Goal: Check status: Check status

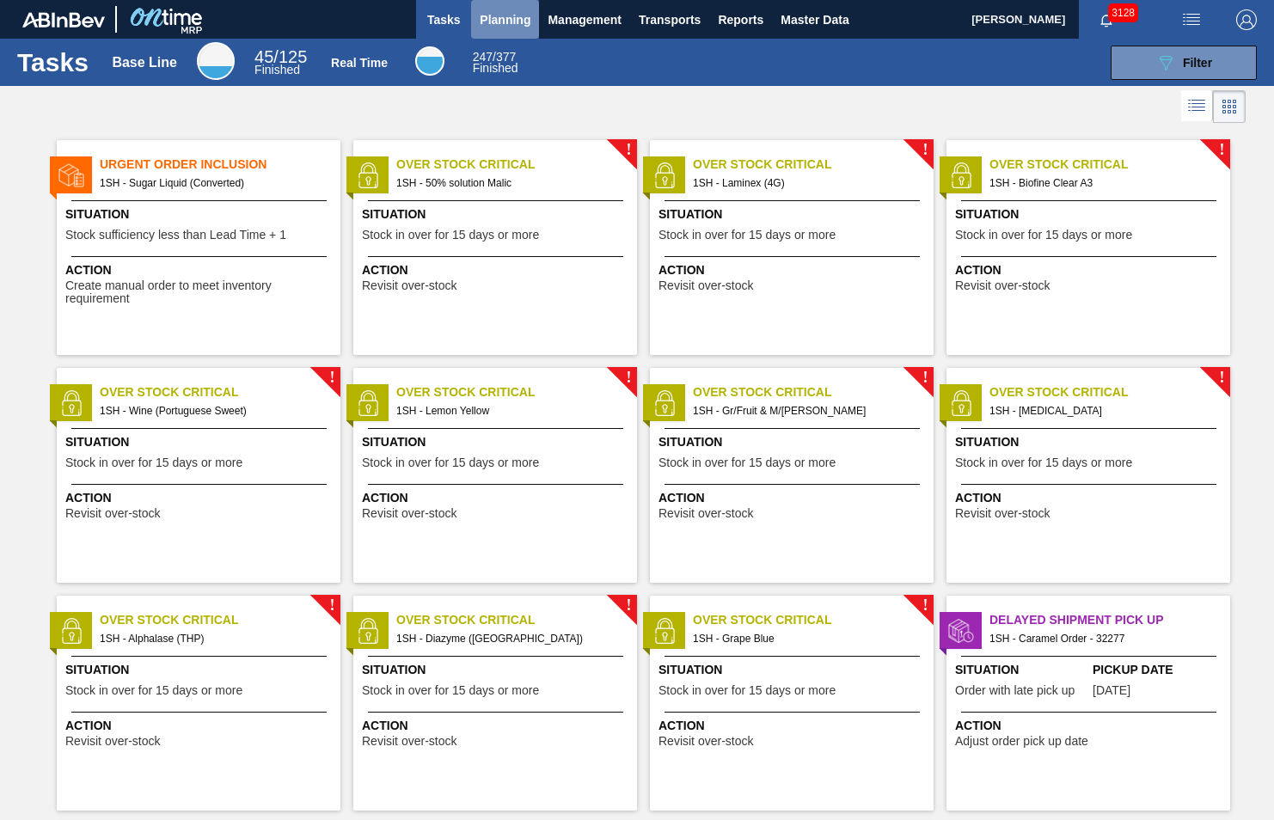
click at [499, 17] on span "Planning" at bounding box center [505, 19] width 51 height 21
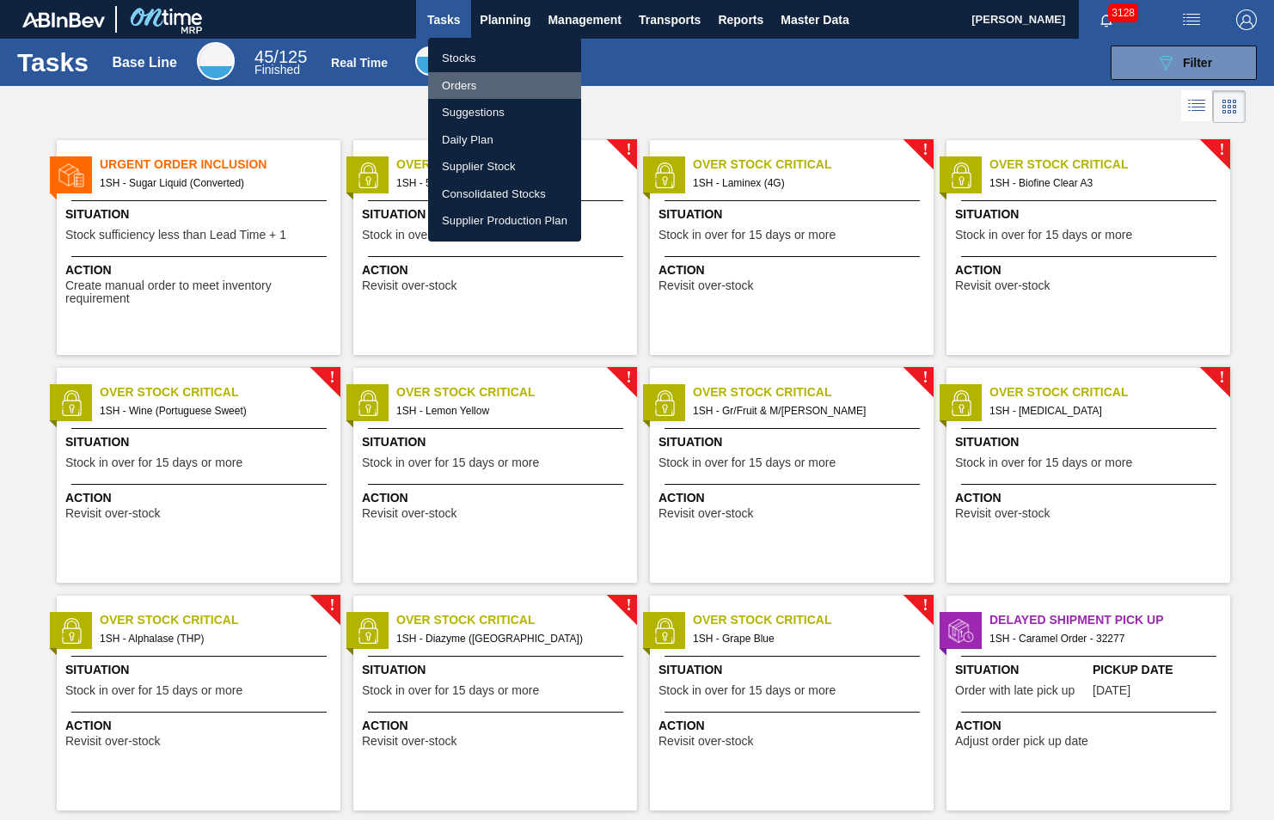
click at [455, 84] on li "Orders" at bounding box center [504, 86] width 153 height 28
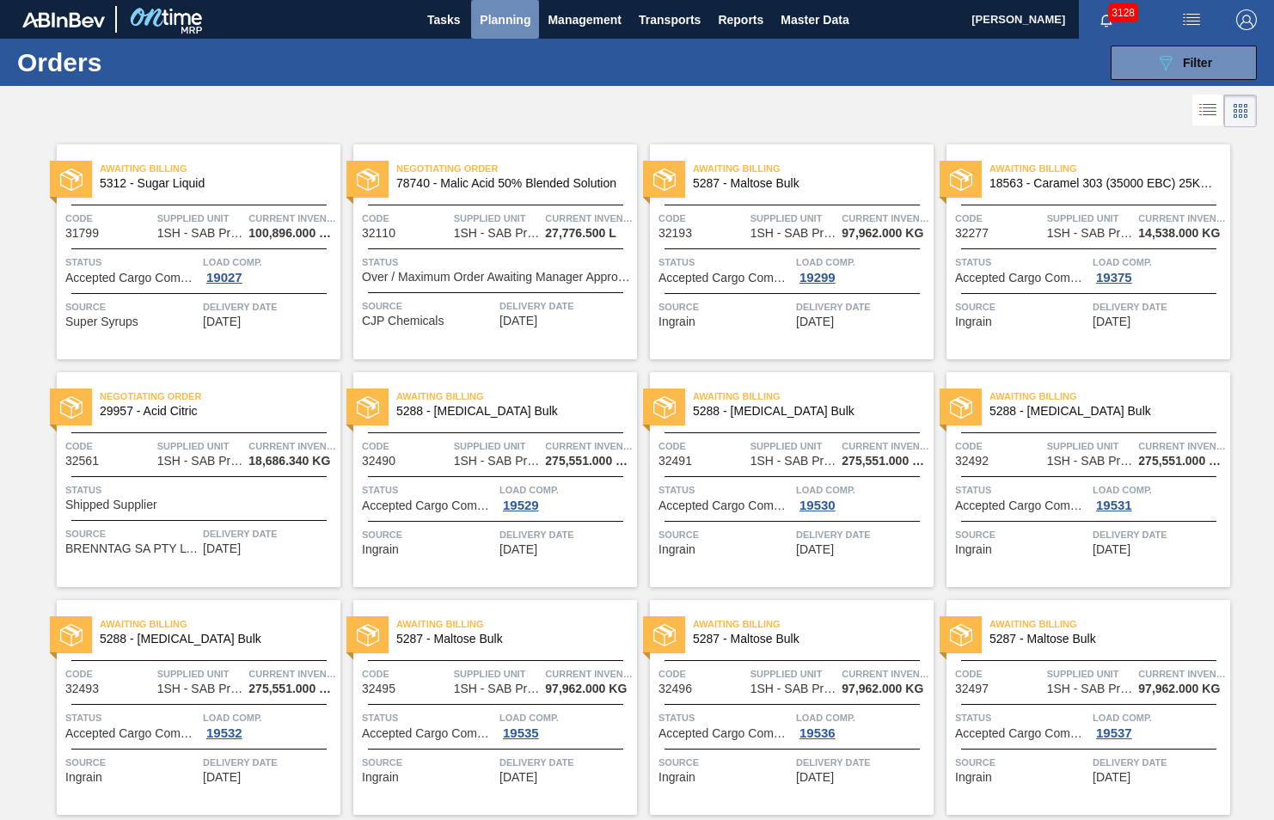
click at [514, 24] on span "Planning" at bounding box center [505, 19] width 51 height 21
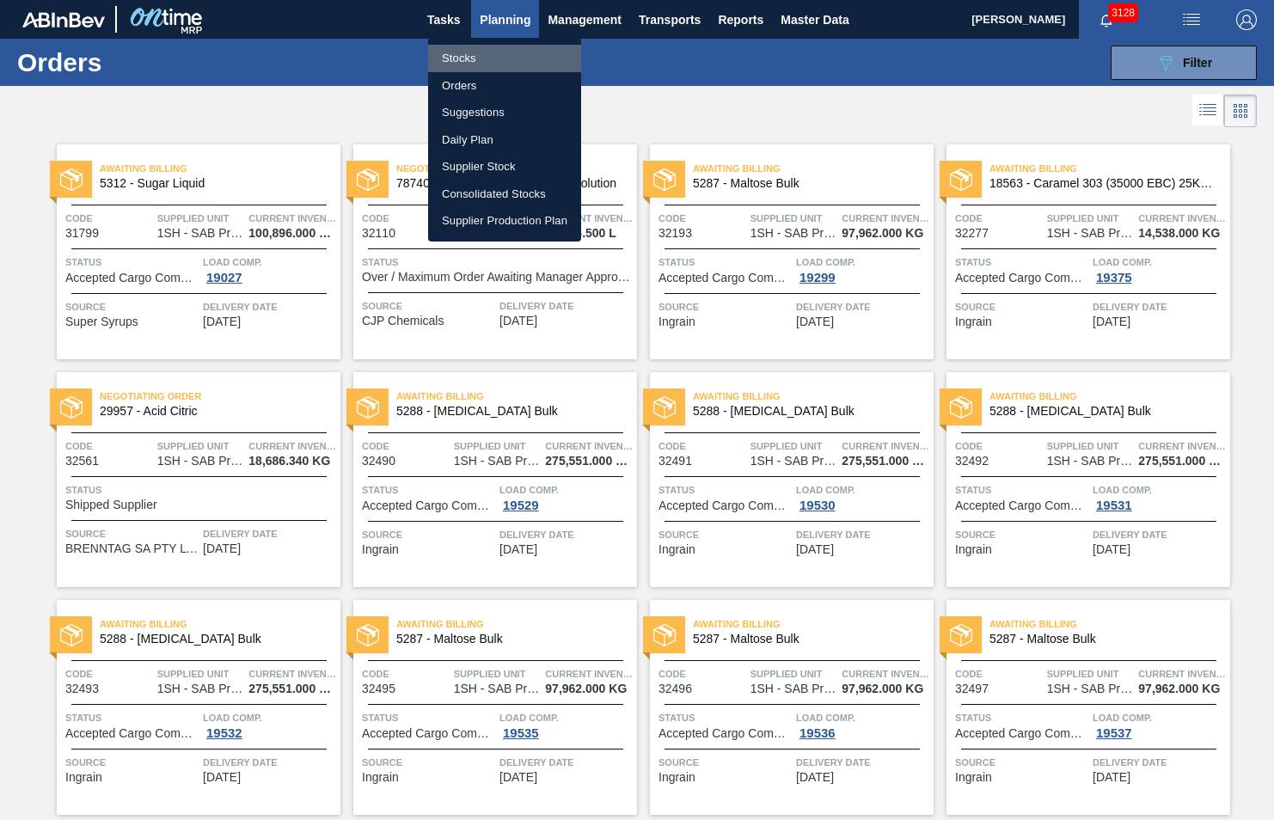
click at [487, 58] on li "Stocks" at bounding box center [504, 59] width 153 height 28
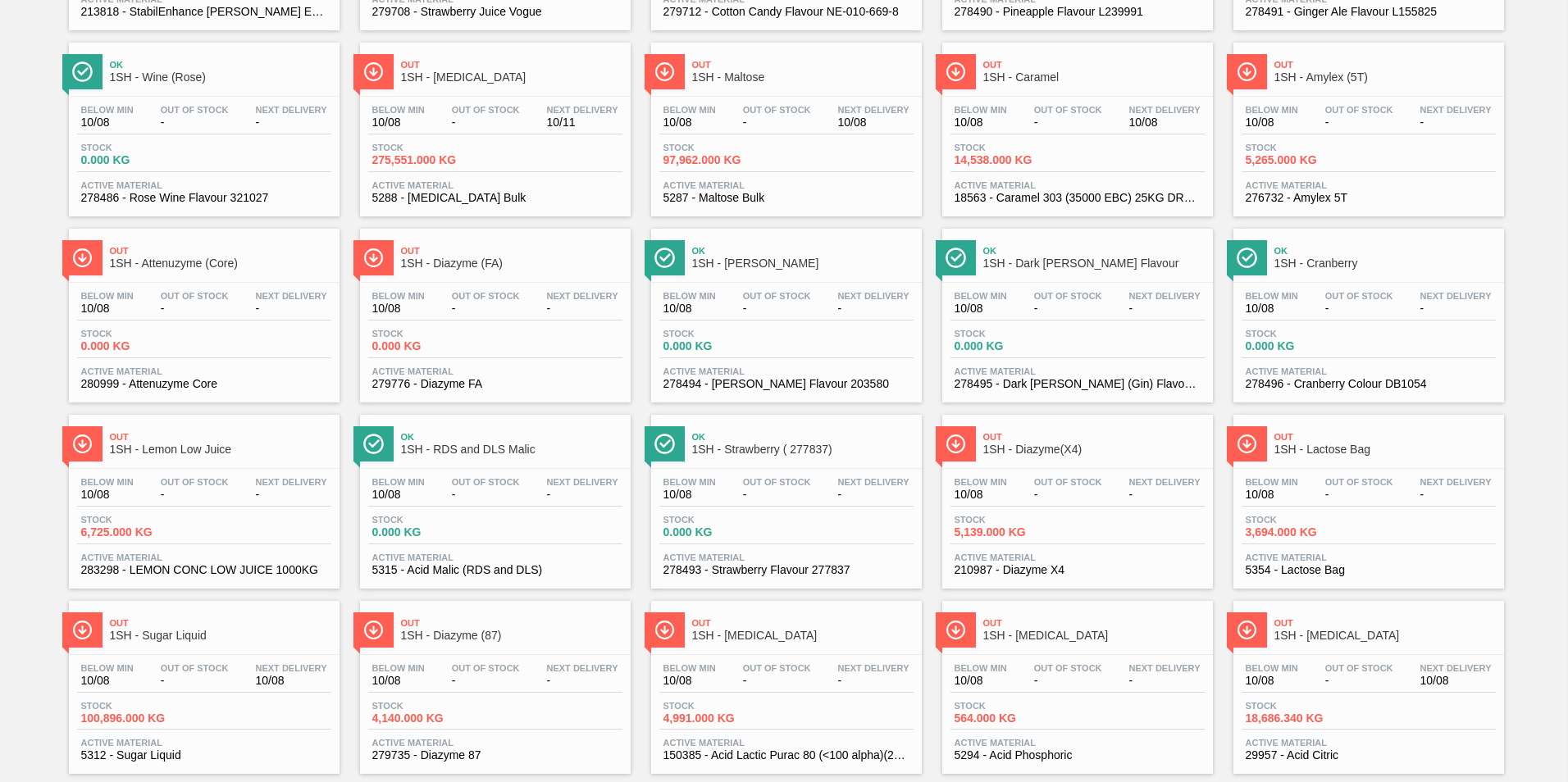
scroll to position [492, 0]
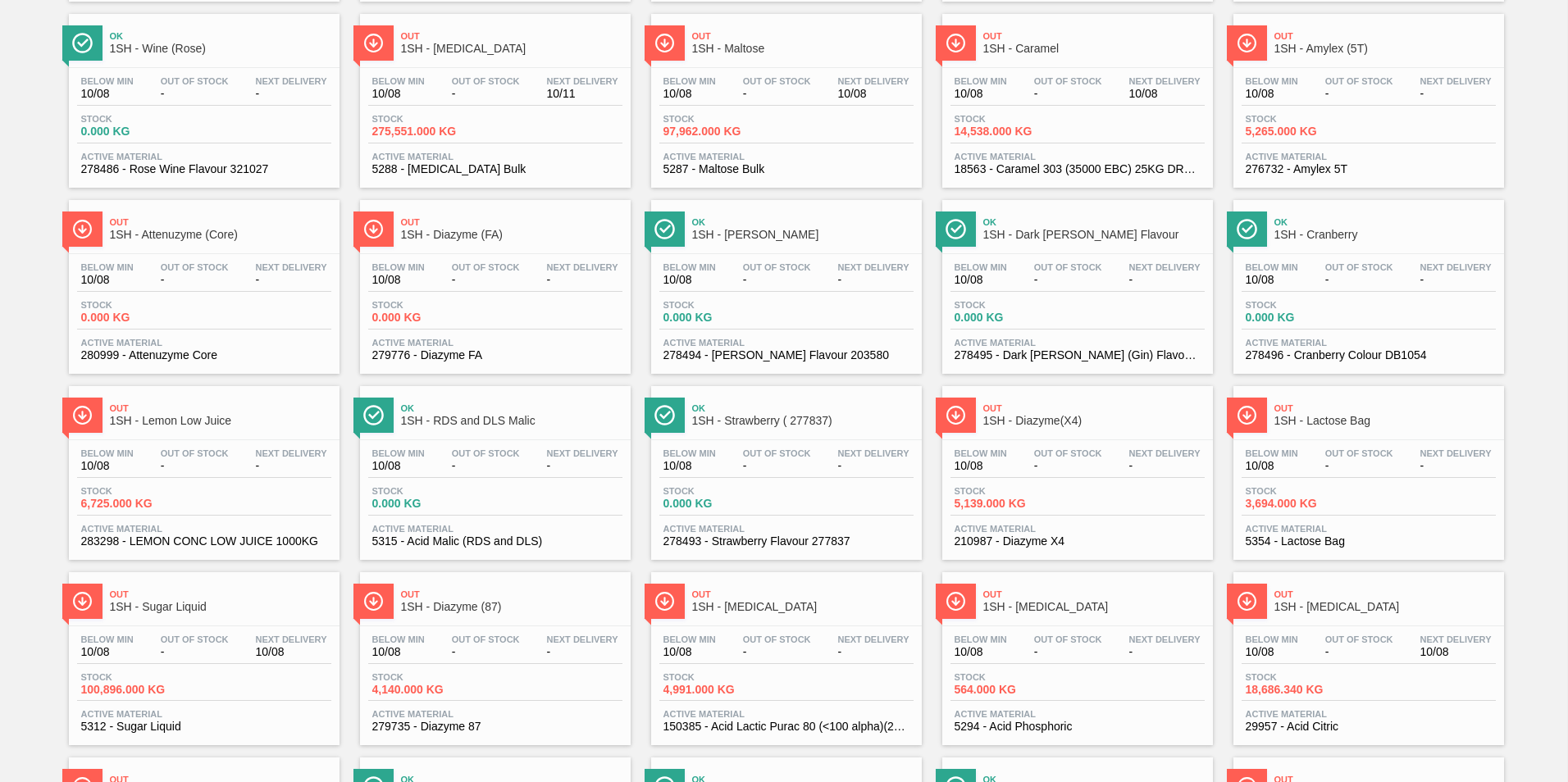
click at [158, 605] on span "1SH - Sugar Liquid" at bounding box center [220, 607] width 221 height 12
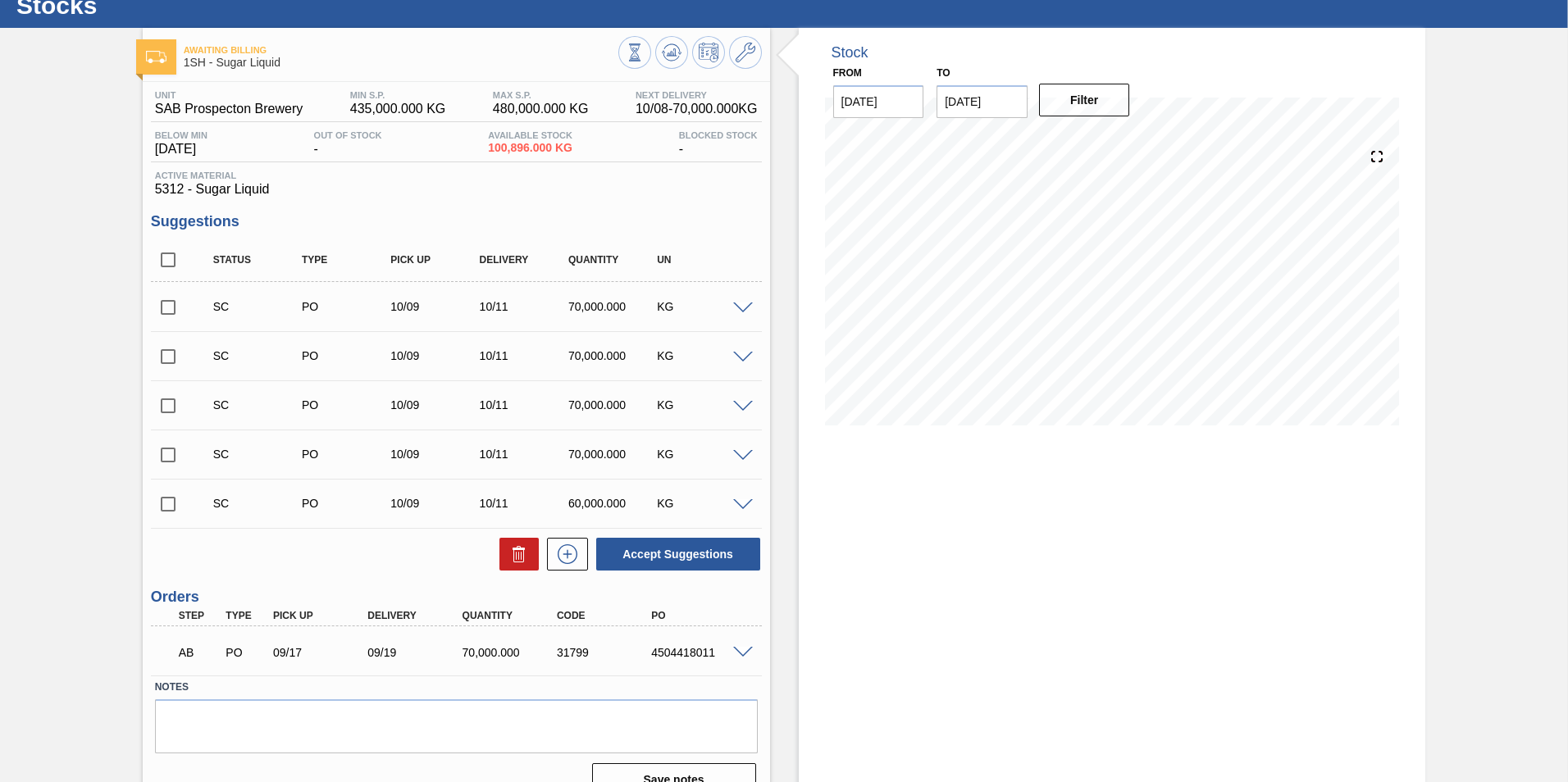
scroll to position [82, 0]
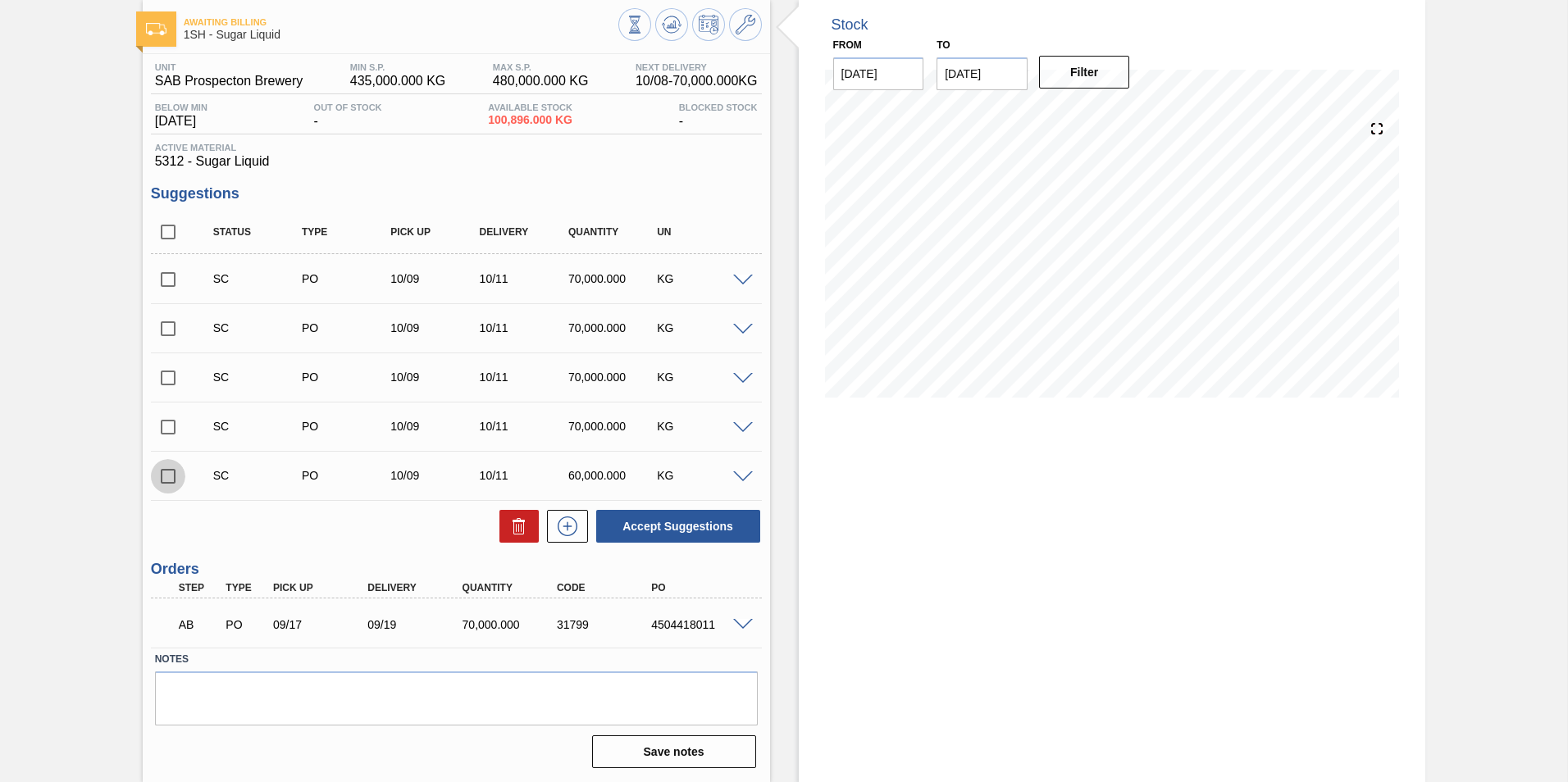
click at [166, 477] on input "checkbox" at bounding box center [168, 477] width 34 height 34
click at [670, 526] on button "Accept Suggestions" at bounding box center [678, 526] width 164 height 32
checkbox input "false"
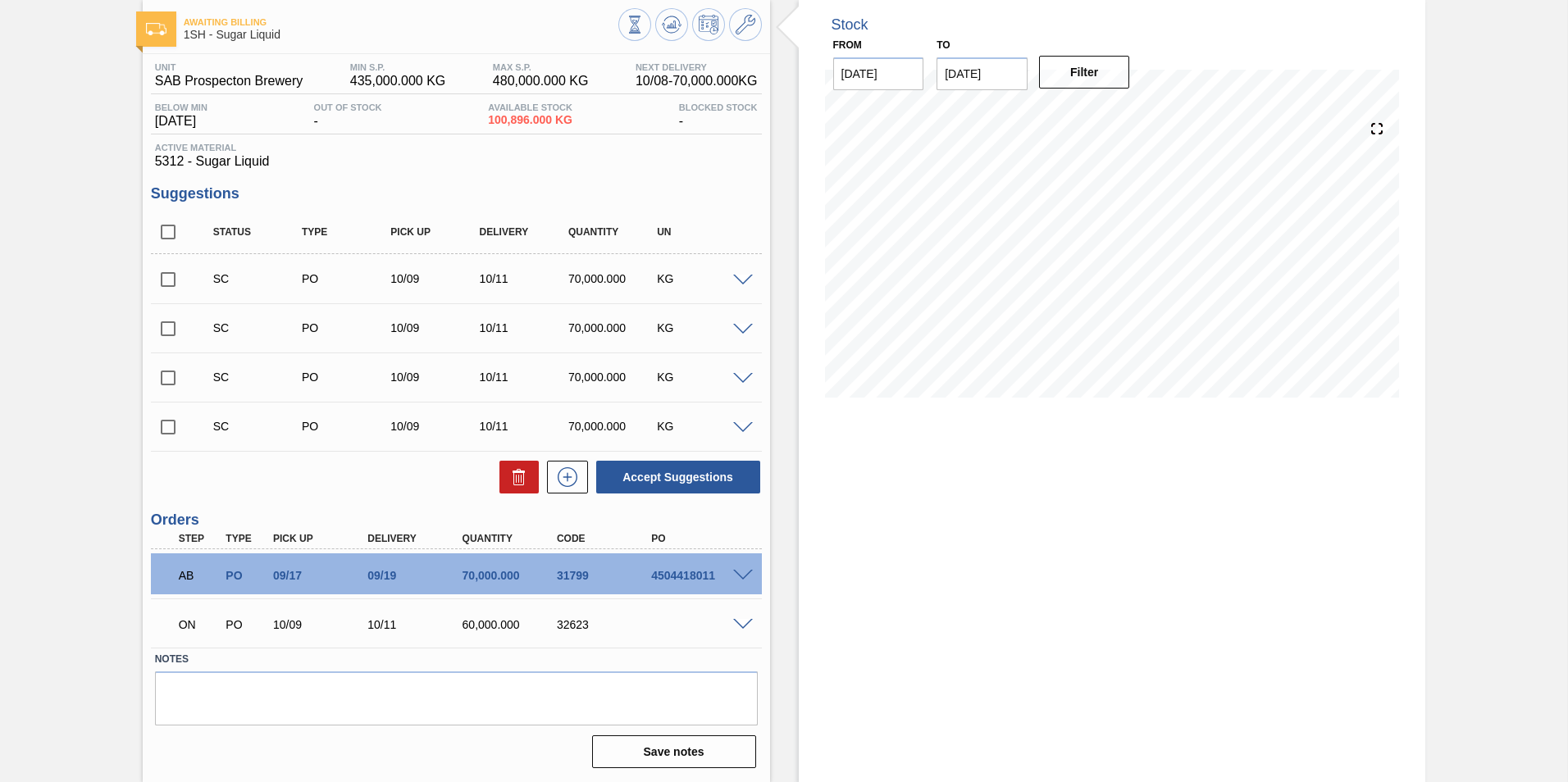
click at [743, 629] on div "ON PO 10/09 10/11 60,000.000 32623" at bounding box center [456, 623] width 611 height 41
click at [741, 624] on span at bounding box center [743, 625] width 20 height 12
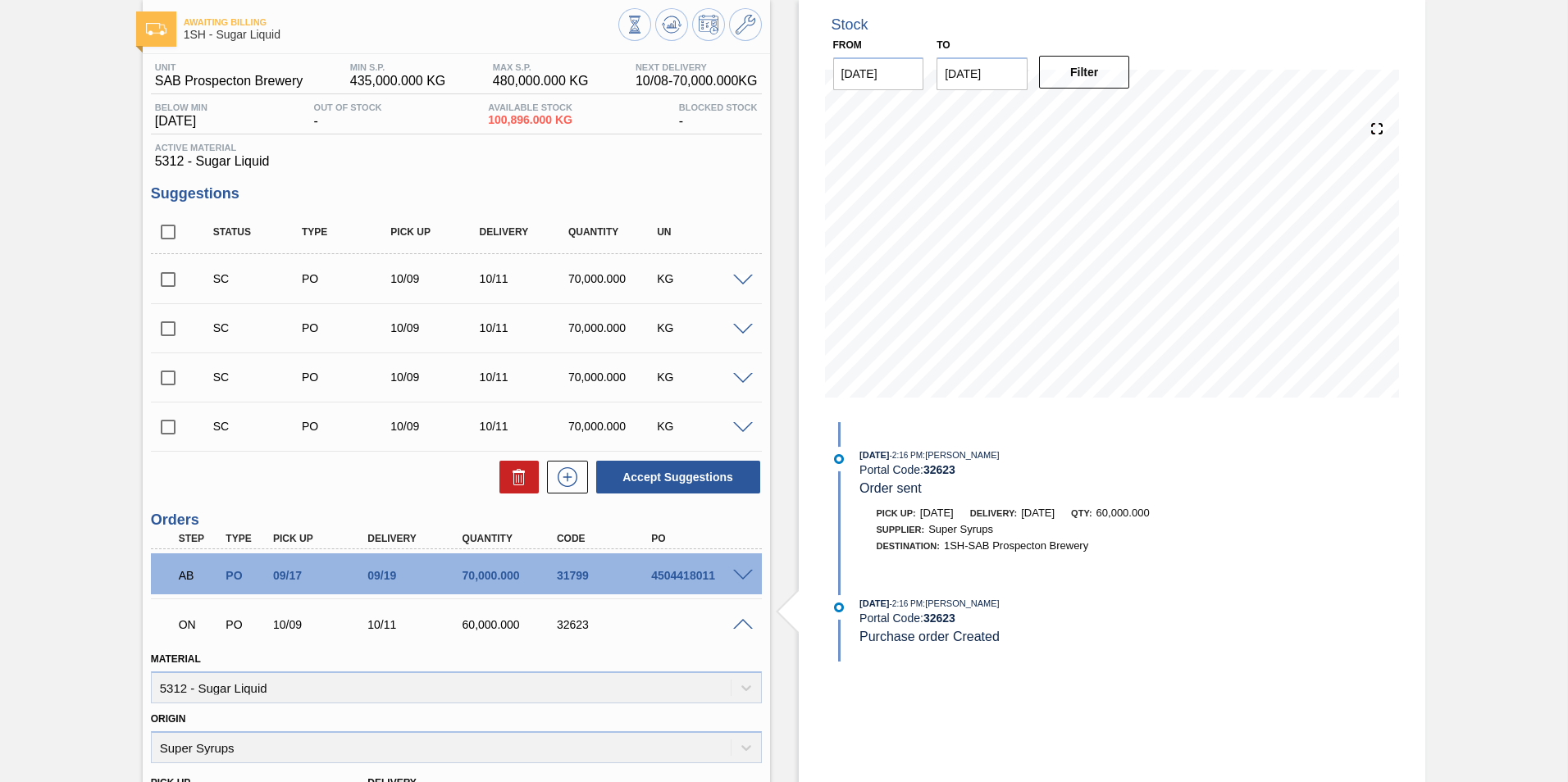
click at [740, 622] on span at bounding box center [743, 625] width 20 height 12
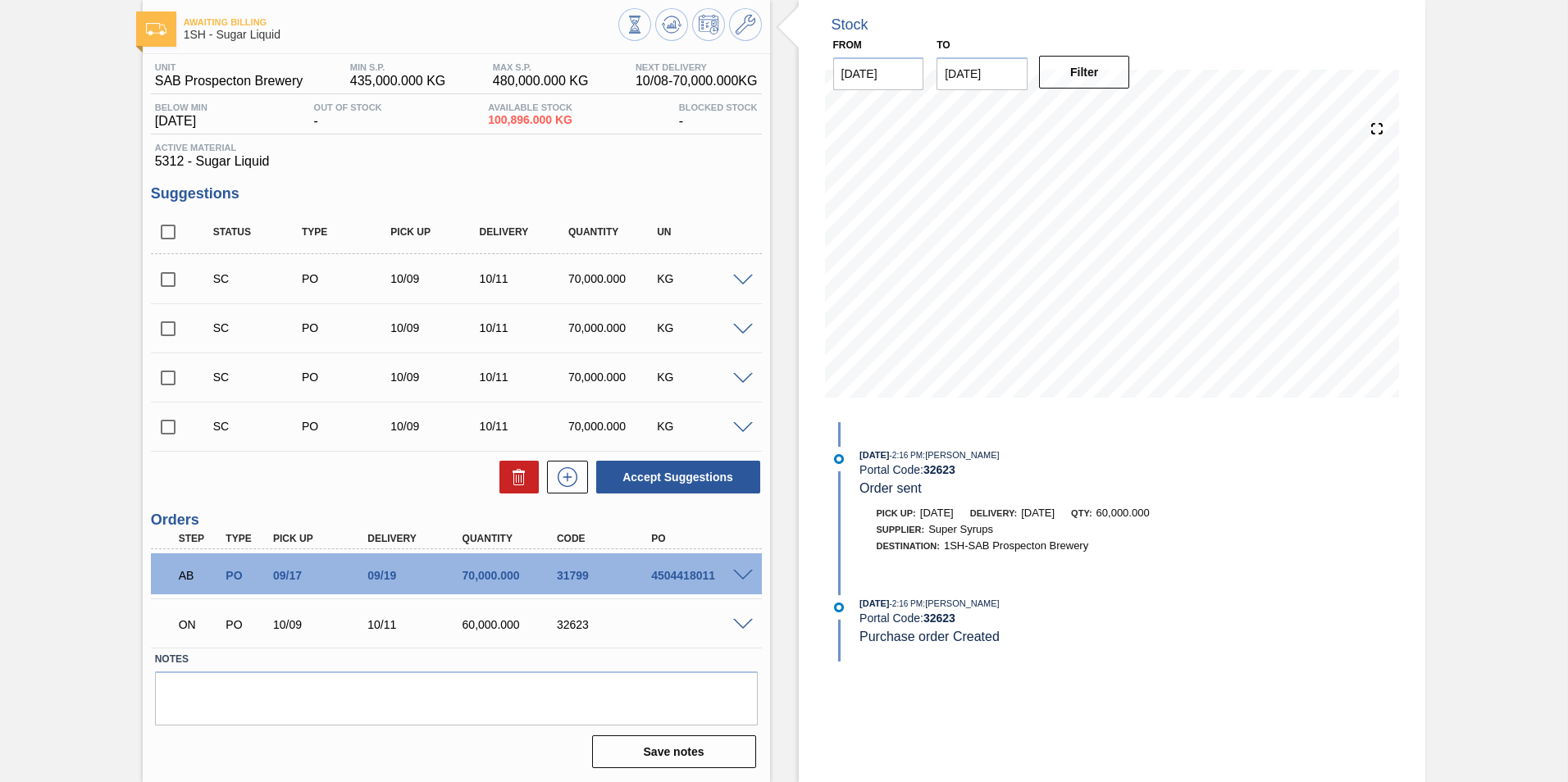
click at [489, 633] on div "ON PO 10/09 10/11 60,000.000 32623" at bounding box center [451, 623] width 567 height 32
click at [484, 625] on div "60,000.000" at bounding box center [511, 625] width 106 height 13
